Goal: Transaction & Acquisition: Subscribe to service/newsletter

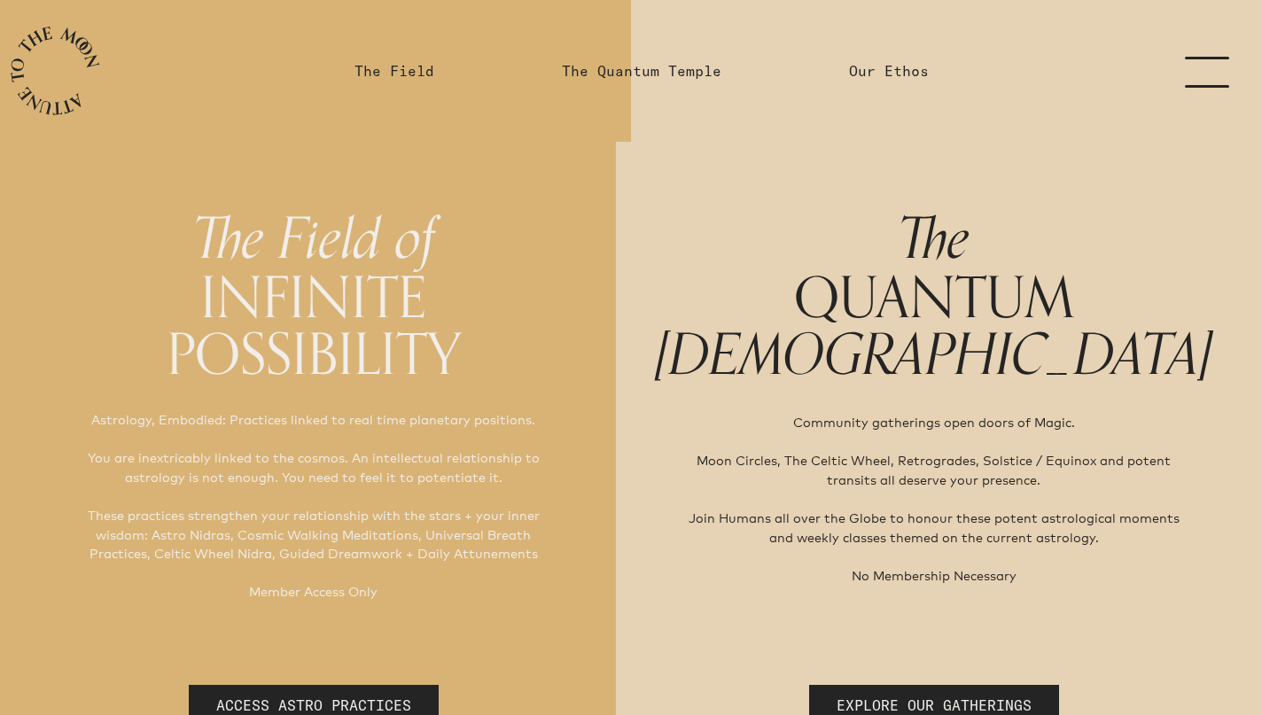
click at [1201, 55] on link "menu" at bounding box center [1218, 71] width 89 height 142
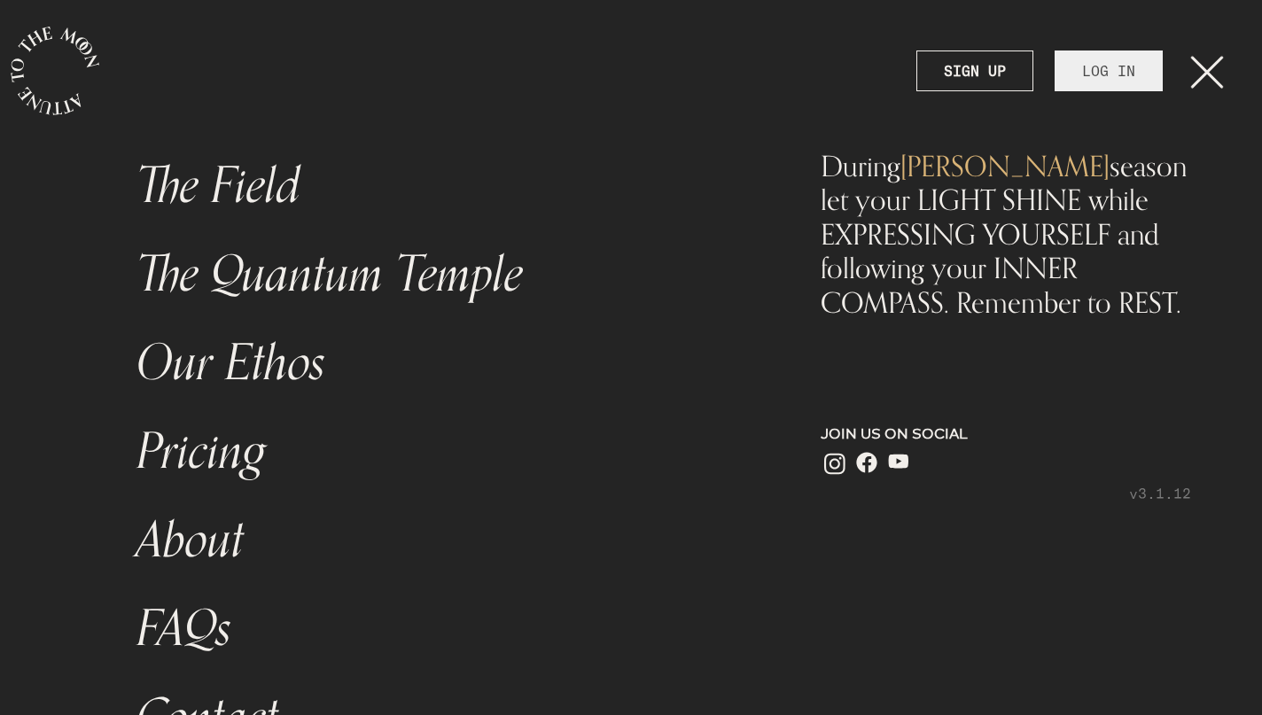
click at [1081, 81] on link "LOG IN" at bounding box center [1109, 71] width 108 height 41
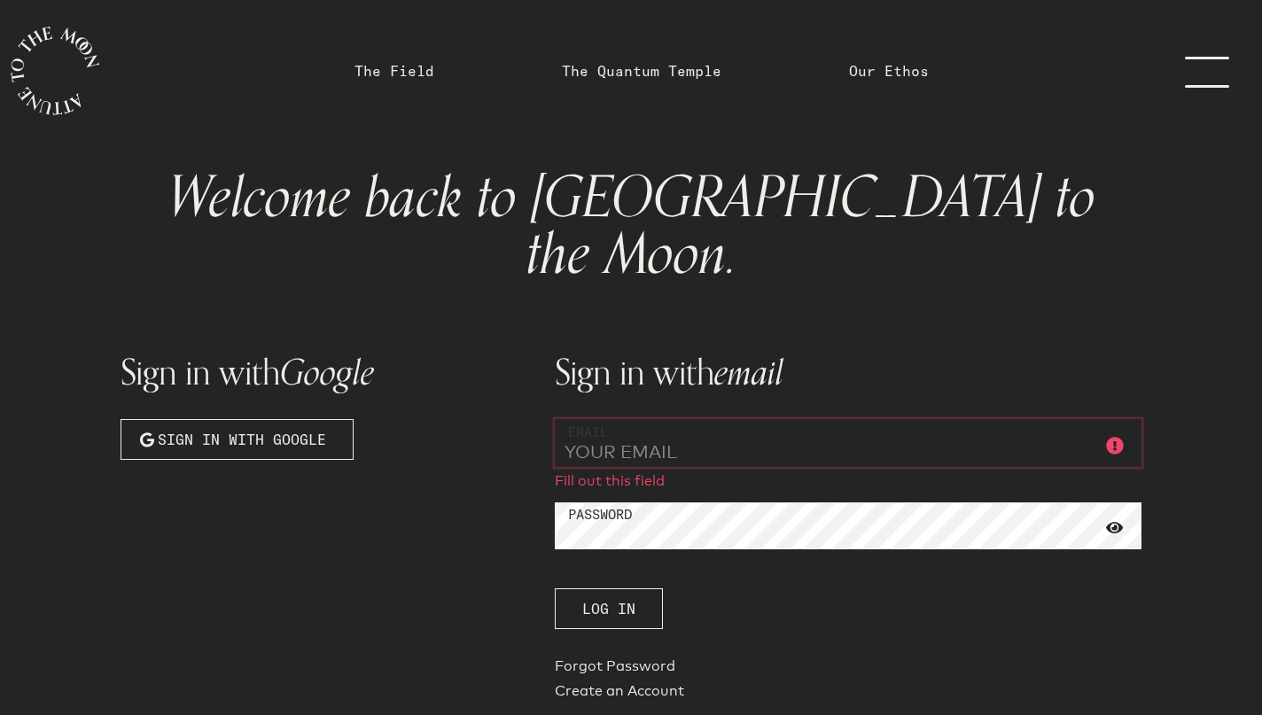
type input "[PERSON_NAME][EMAIL_ADDRESS][PERSON_NAME][DOMAIN_NAME]"
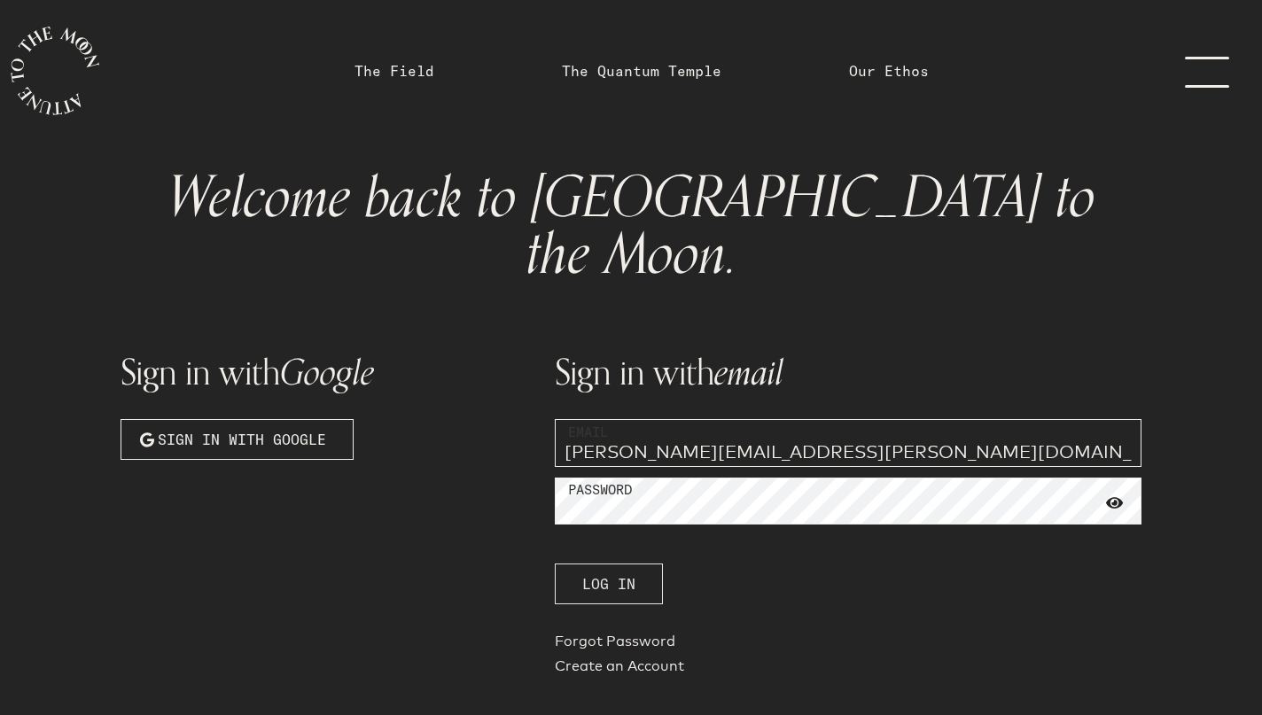
click at [613, 574] on span "Log In" at bounding box center [608, 584] width 53 height 21
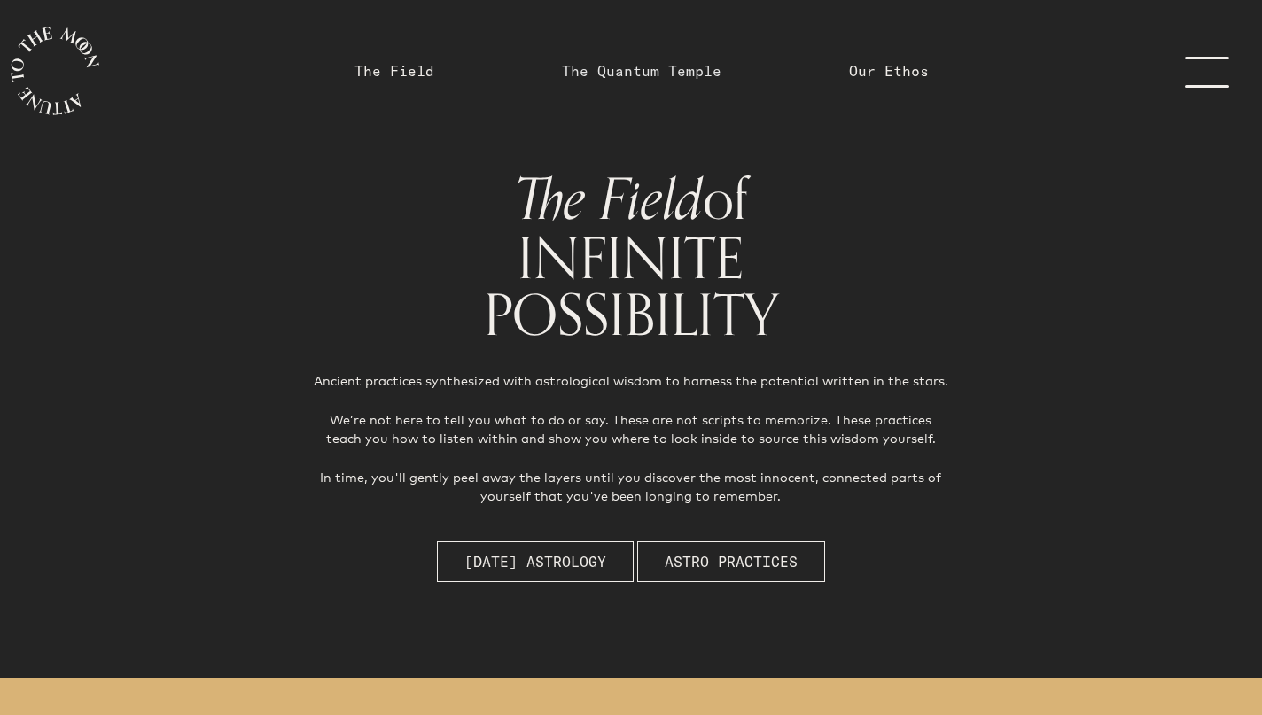
click at [649, 69] on link "The Quantum Temple" at bounding box center [642, 70] width 160 height 21
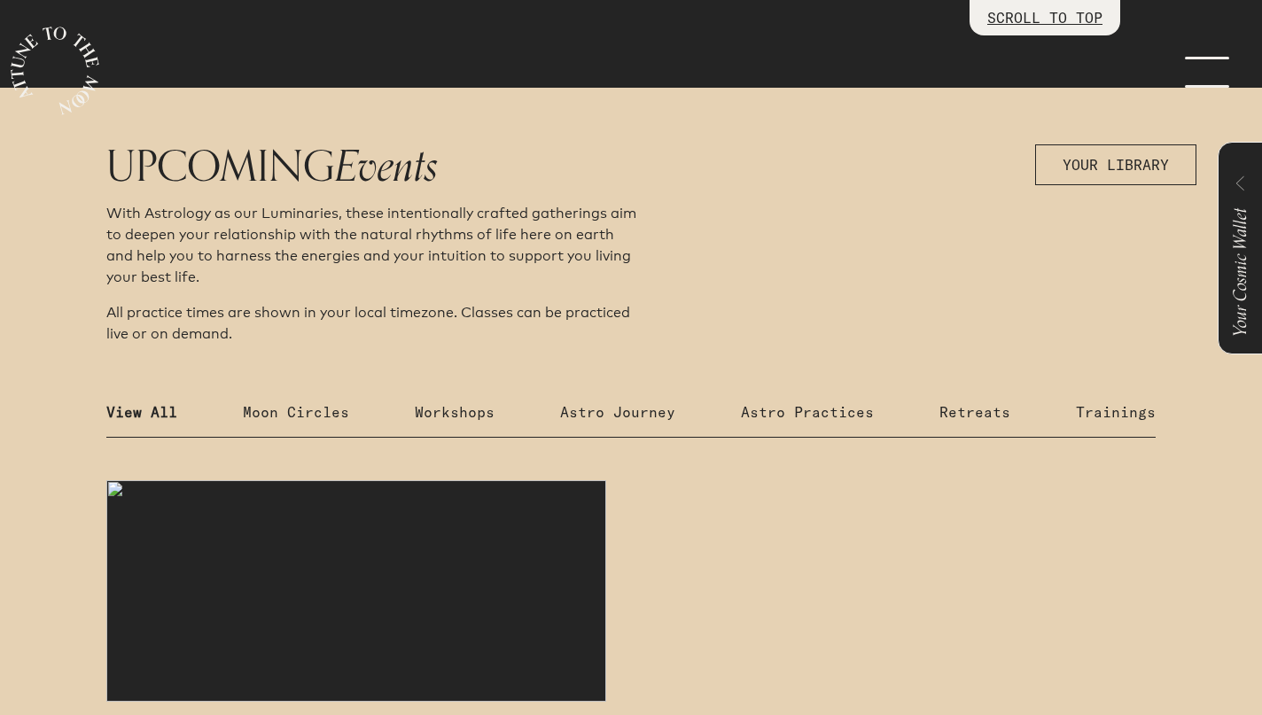
scroll to position [1067, 0]
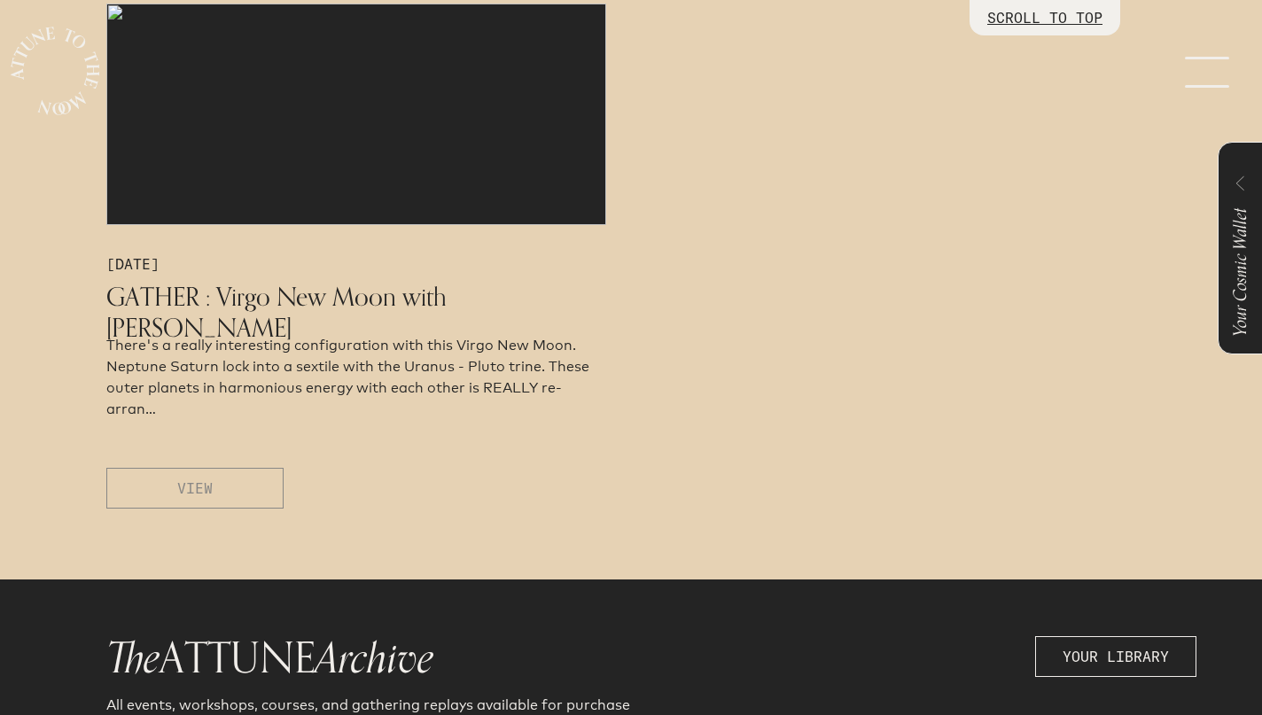
click at [228, 480] on button "VIEW" at bounding box center [194, 488] width 177 height 41
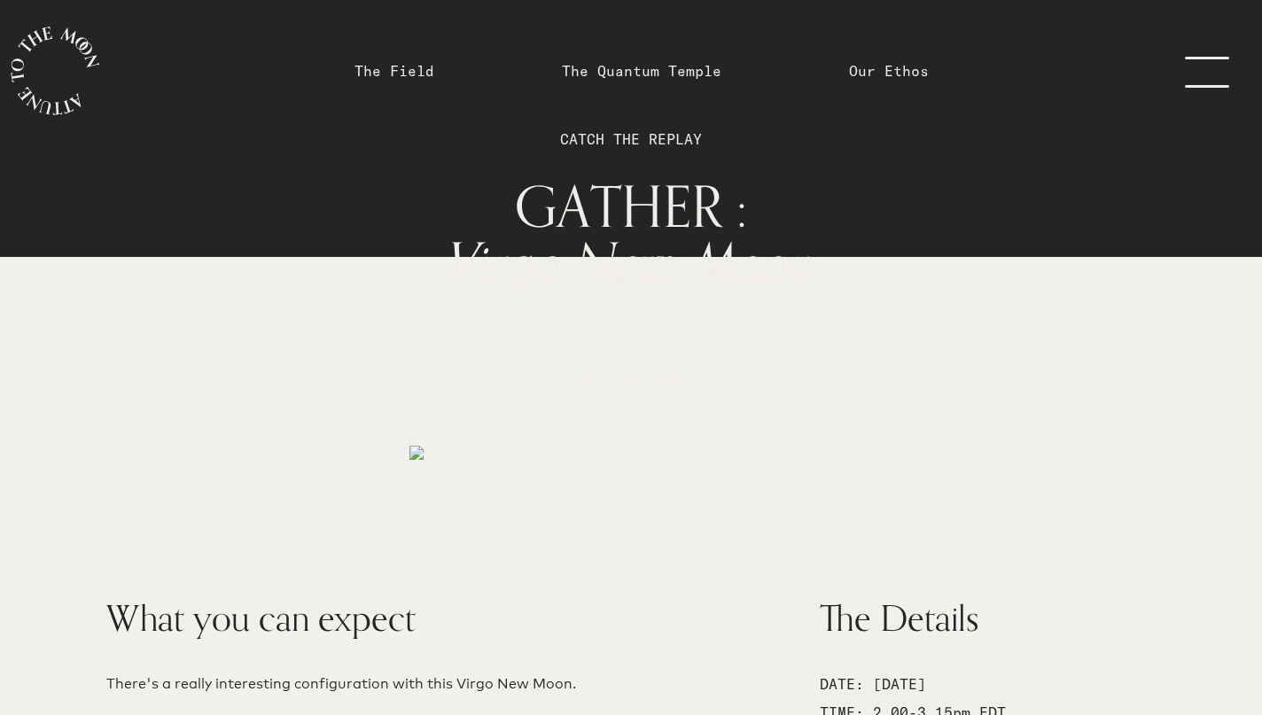
scroll to position [43, 0]
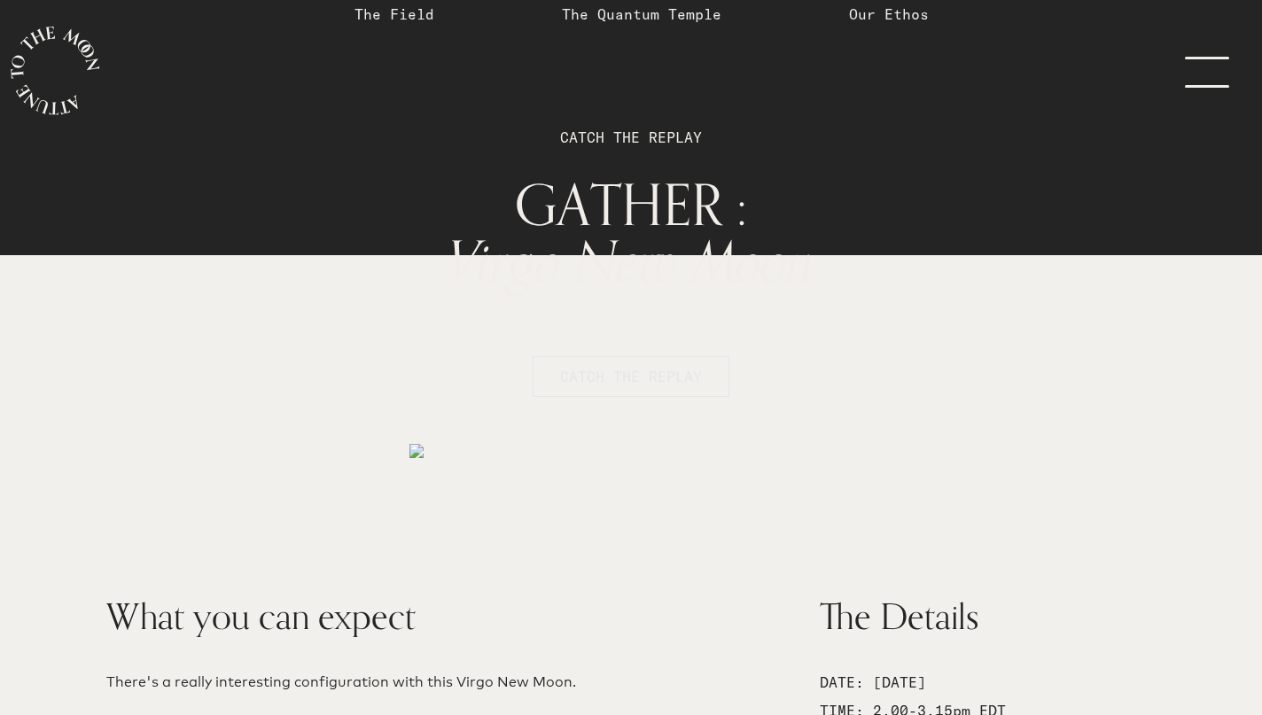
click at [648, 367] on span "CATCH THE REPLAY" at bounding box center [631, 376] width 142 height 21
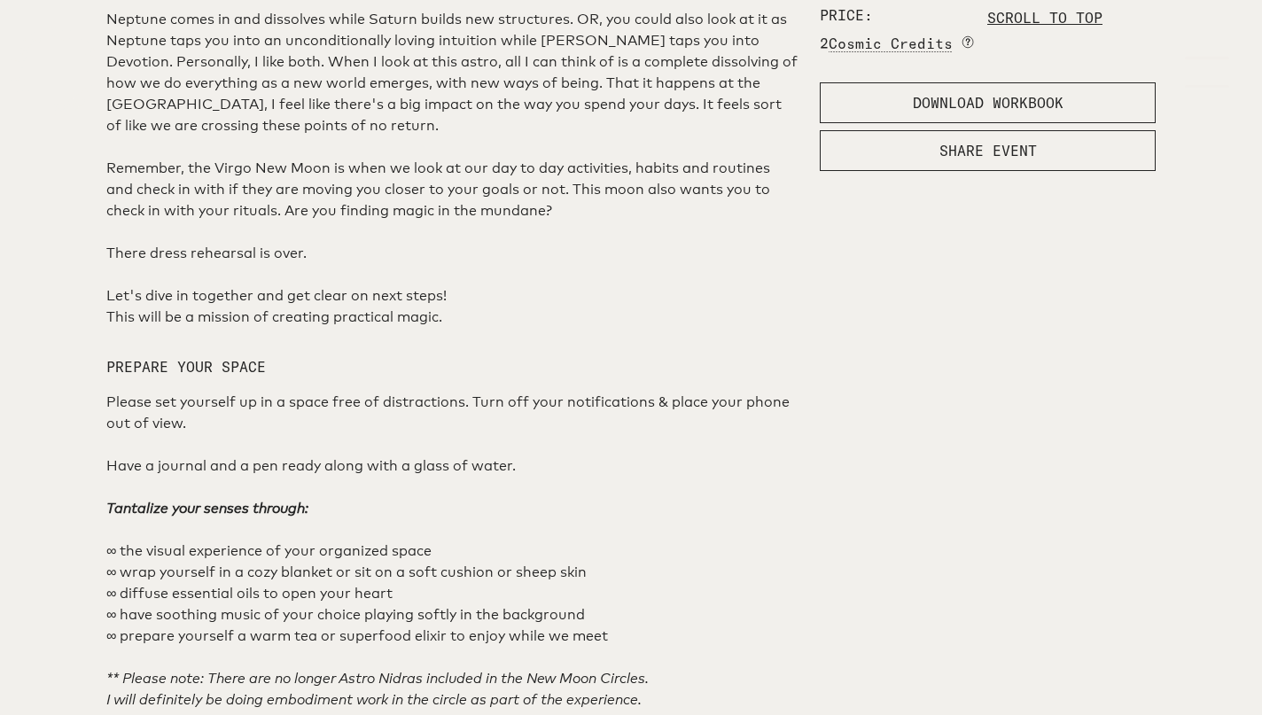
scroll to position [1010, 0]
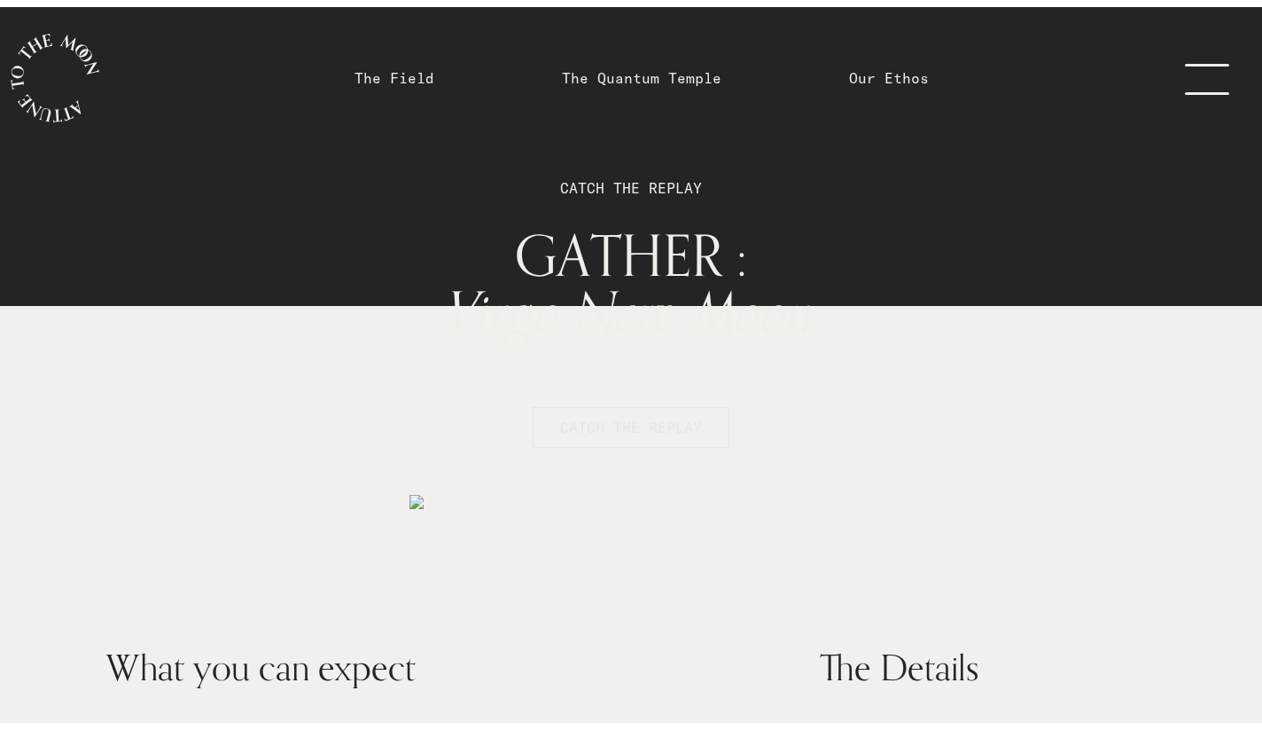
scroll to position [0, 0]
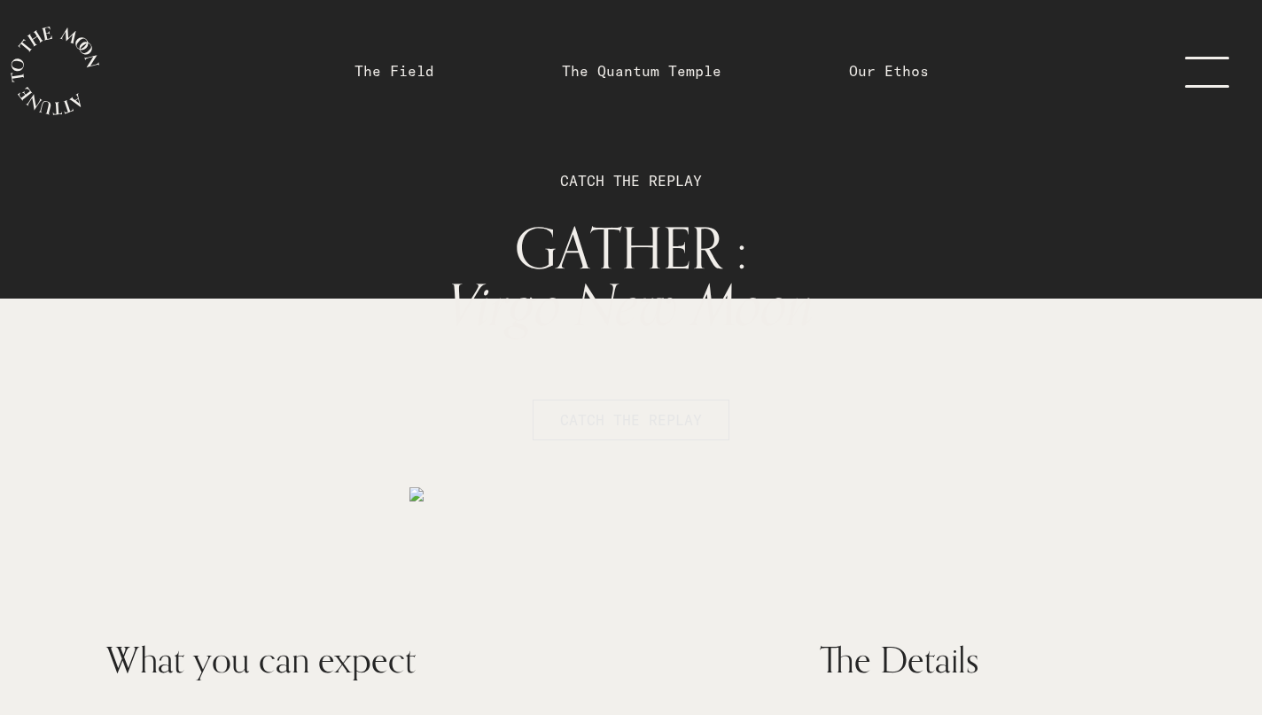
click at [635, 426] on span "CATCH THE REPLAY" at bounding box center [631, 420] width 142 height 21
